Goal: Check status: Check status

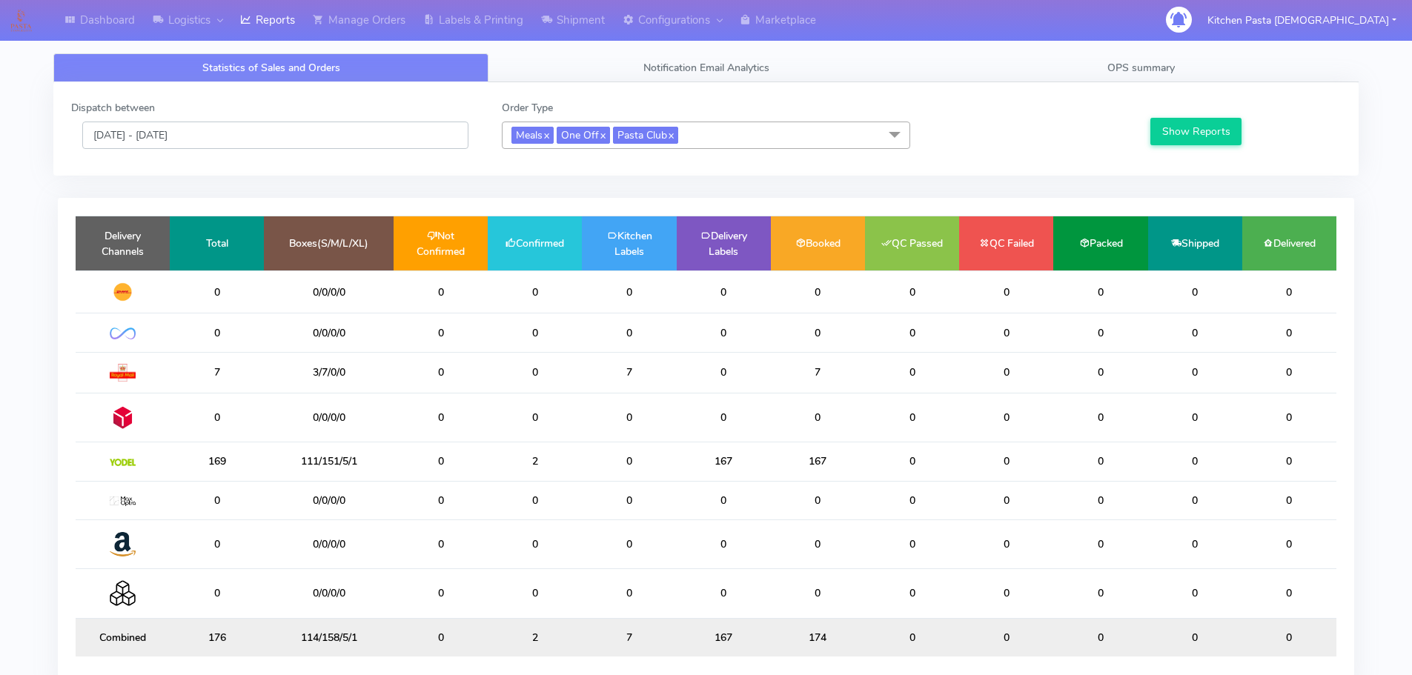
click at [245, 141] on input "[DATE] - [DATE]" at bounding box center [275, 135] width 386 height 27
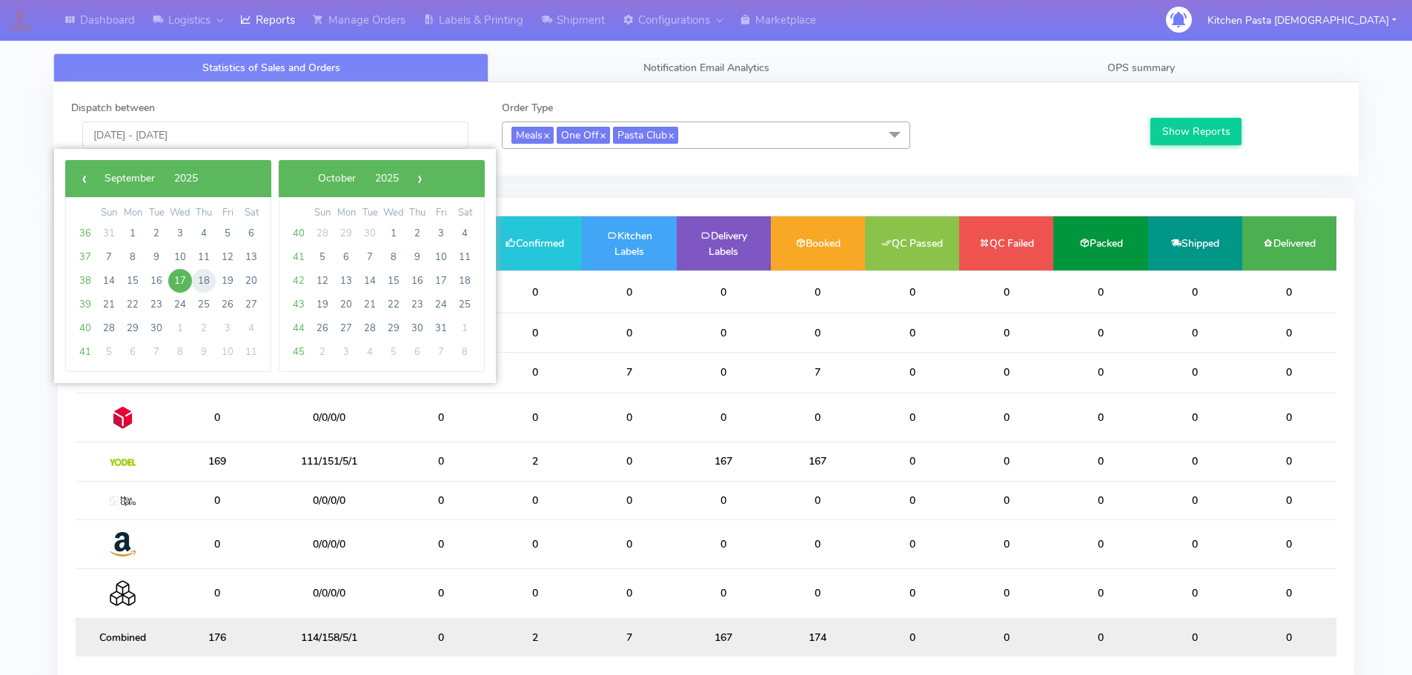
click at [196, 276] on span "18" at bounding box center [204, 281] width 24 height 24
type input "18/09/2025 - 18/09/2025"
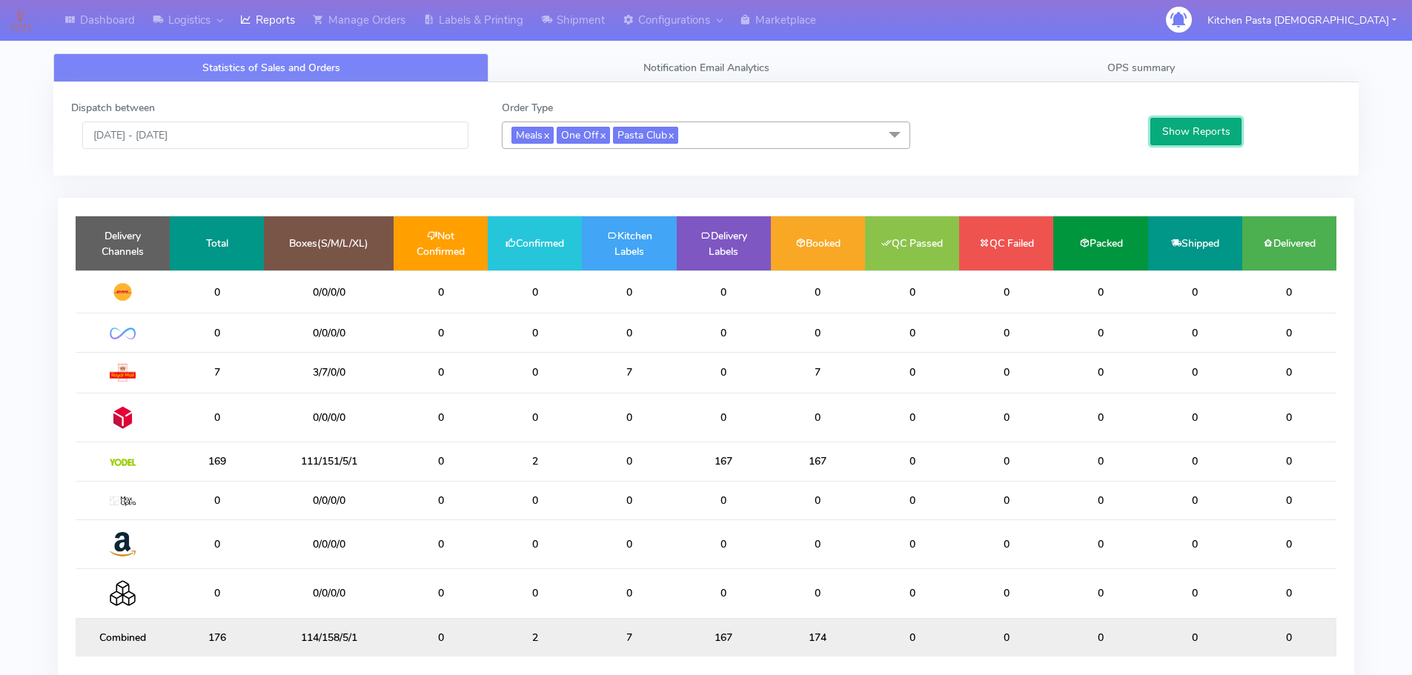
click at [1182, 126] on button "Show Reports" at bounding box center [1195, 131] width 91 height 27
click at [253, 122] on input "[DATE] - [DATE]" at bounding box center [275, 135] width 386 height 27
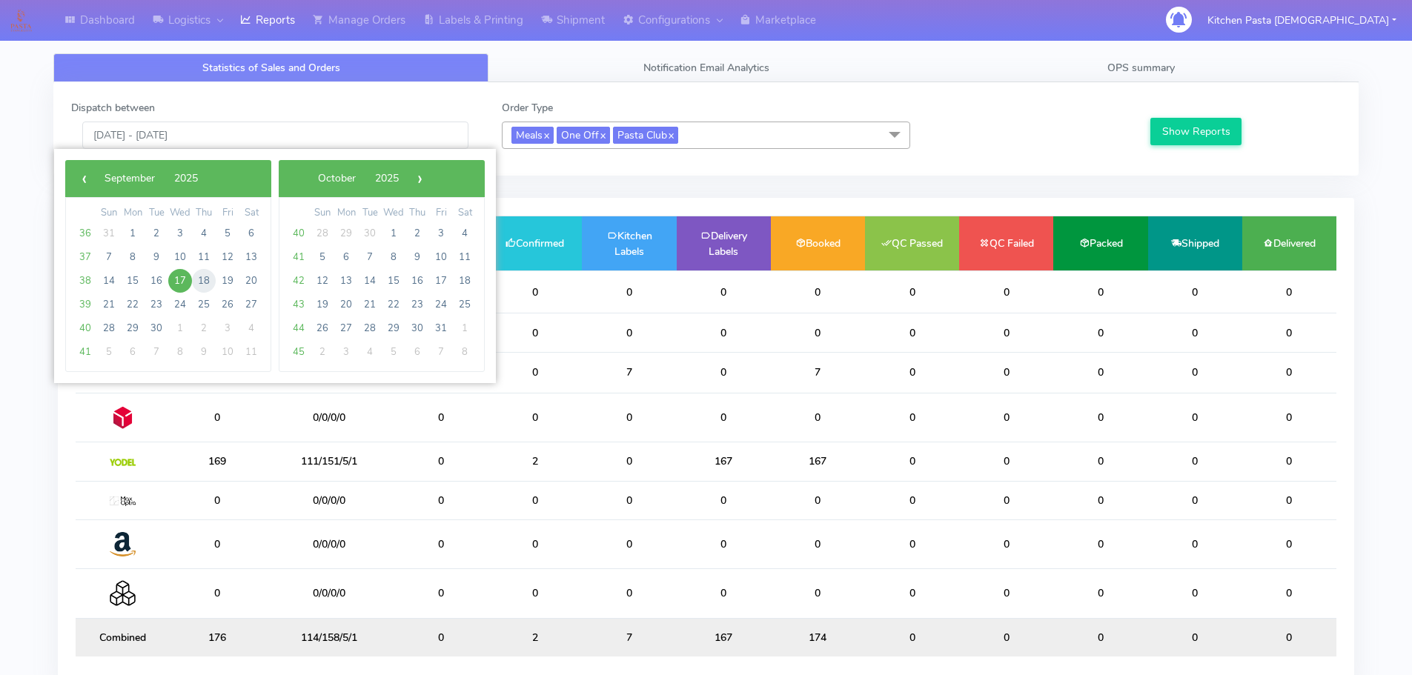
click at [193, 279] on span "18" at bounding box center [204, 281] width 24 height 24
type input "18/09/2025 - 18/09/2025"
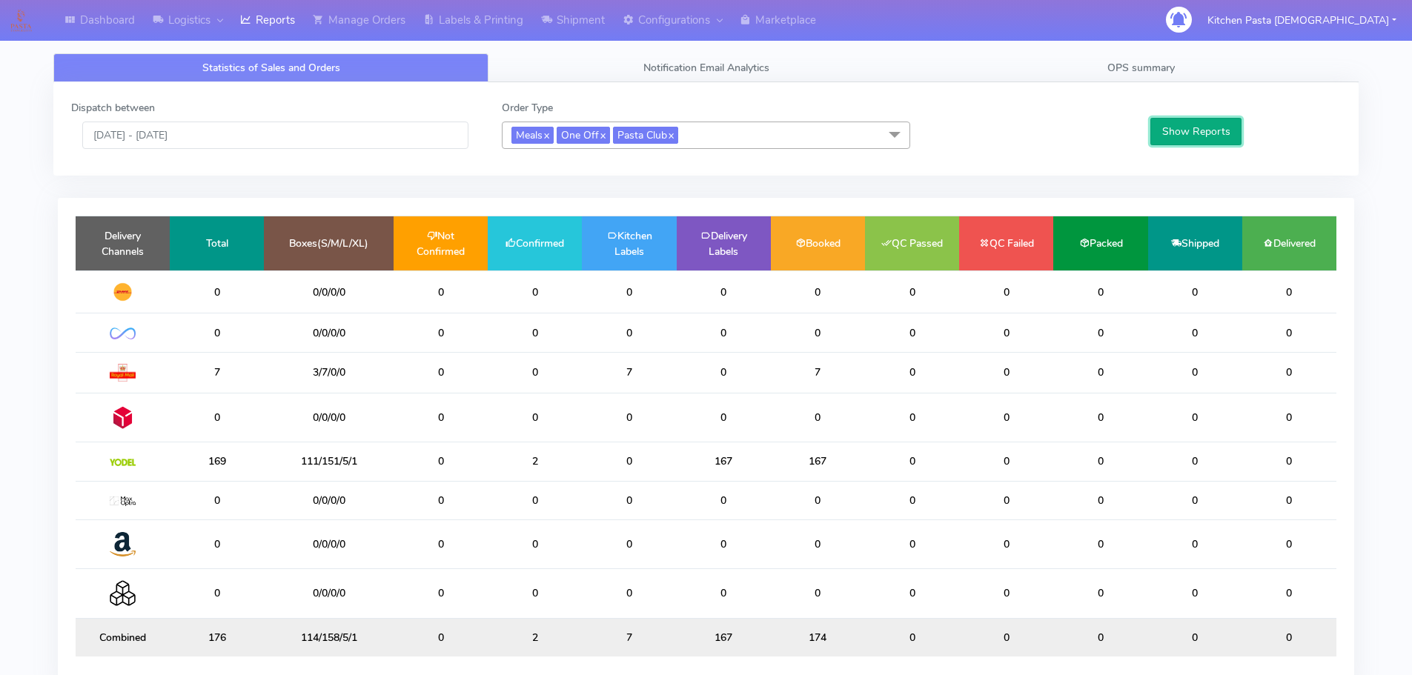
click at [1191, 127] on button "Show Reports" at bounding box center [1195, 131] width 91 height 27
